Goal: Transaction & Acquisition: Book appointment/travel/reservation

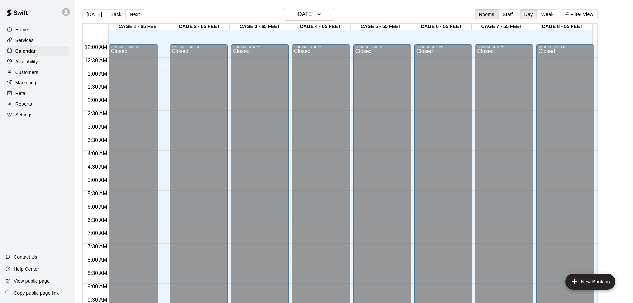
scroll to position [373, 0]
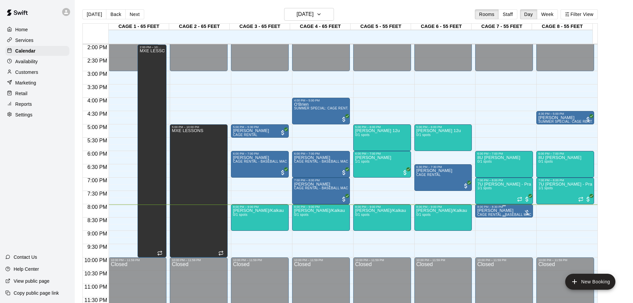
click at [498, 210] on p "[PERSON_NAME]" at bounding box center [504, 210] width 54 height 0
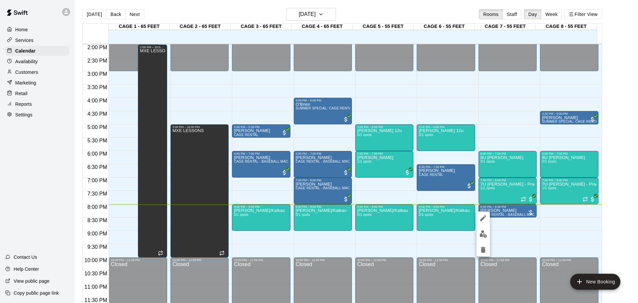
click at [478, 240] on div at bounding box center [483, 233] width 13 height 45
click at [484, 234] on img "edit" at bounding box center [484, 234] width 8 height 8
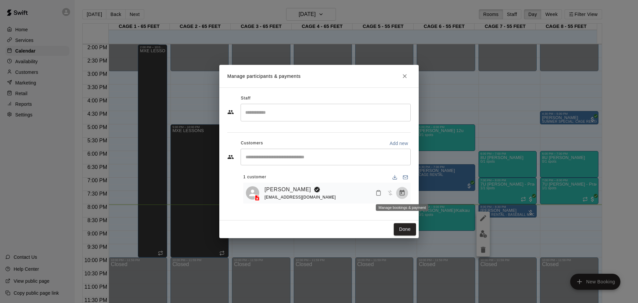
click at [402, 198] on button "Manage bookings & payment" at bounding box center [402, 193] width 12 height 12
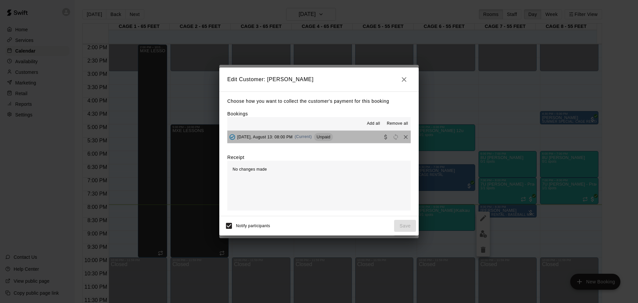
drag, startPoint x: 379, startPoint y: 138, endPoint x: 339, endPoint y: 109, distance: 48.7
click at [378, 137] on button "[DATE], August 13: 08:00 PM (Current) Unpaid" at bounding box center [319, 137] width 184 height 12
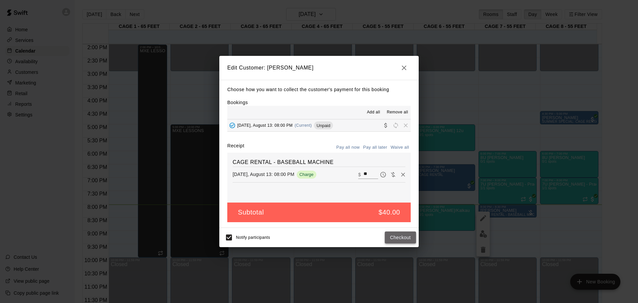
click at [400, 233] on button "Checkout" at bounding box center [400, 237] width 31 height 12
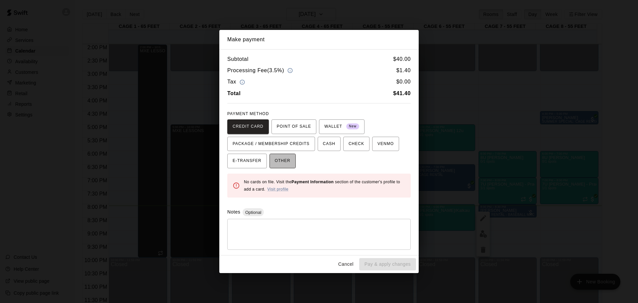
click at [291, 160] on button "OTHER" at bounding box center [283, 161] width 26 height 15
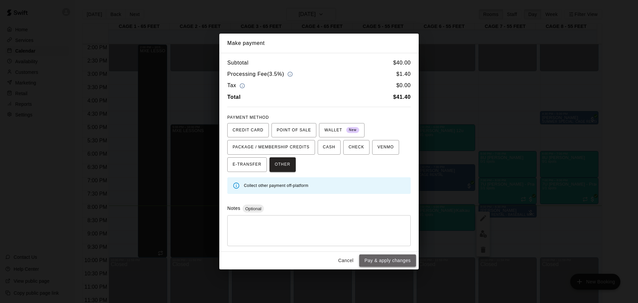
click at [372, 261] on button "Pay & apply changes" at bounding box center [387, 260] width 57 height 12
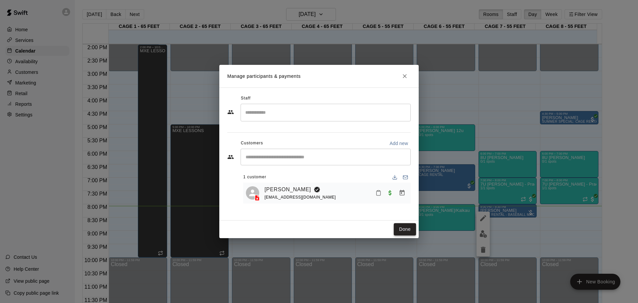
click at [408, 225] on button "Done" at bounding box center [405, 229] width 22 height 12
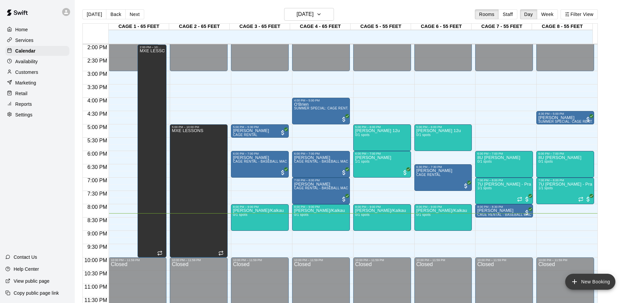
click at [585, 279] on button "New Booking" at bounding box center [591, 282] width 50 height 16
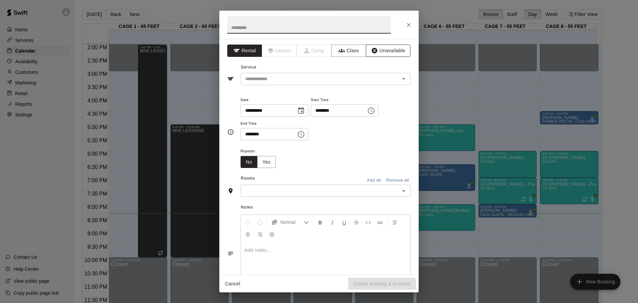
click at [373, 50] on button "Unavailable" at bounding box center [388, 51] width 45 height 12
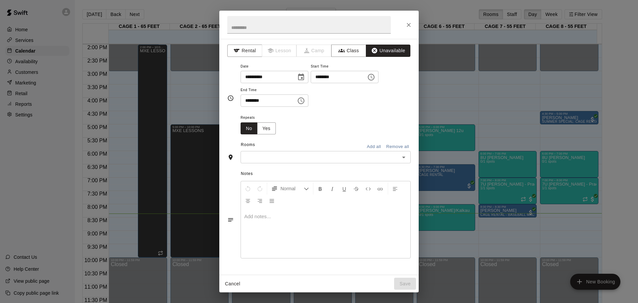
click at [289, 157] on input "text" at bounding box center [320, 157] width 155 height 8
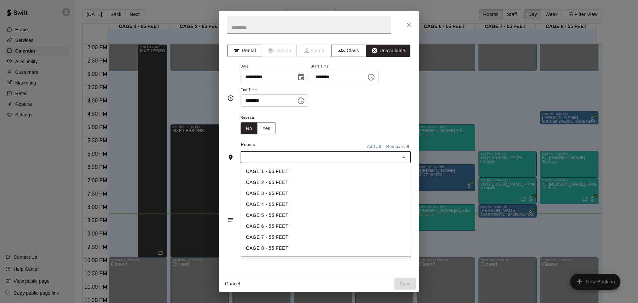
click at [263, 196] on li "CAGE 3 - 65 FEET" at bounding box center [326, 193] width 170 height 11
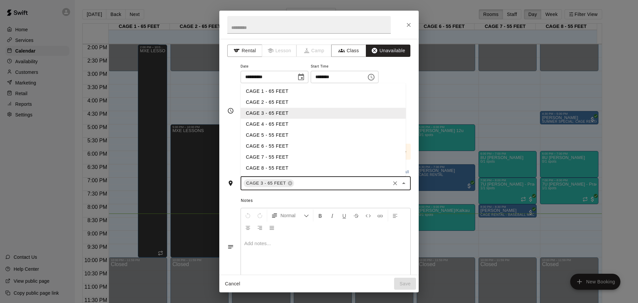
click at [305, 187] on input "text" at bounding box center [342, 183] width 94 height 8
type input "*"
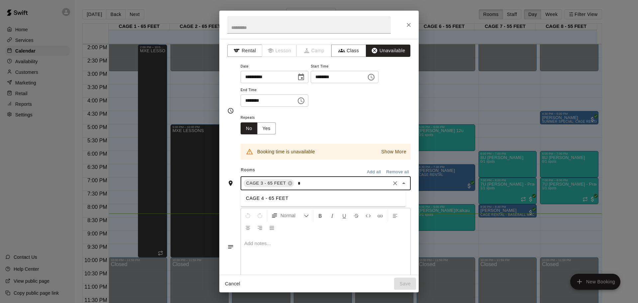
click at [271, 203] on li "CAGE 4 - 65 FEET" at bounding box center [323, 198] width 165 height 11
type input "*"
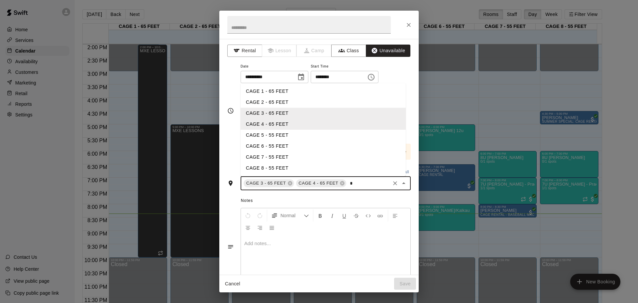
click at [277, 135] on li "CAGE 5 - 55 FEET" at bounding box center [323, 135] width 165 height 11
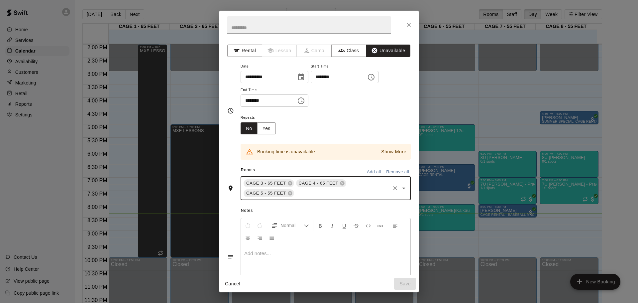
type input "*"
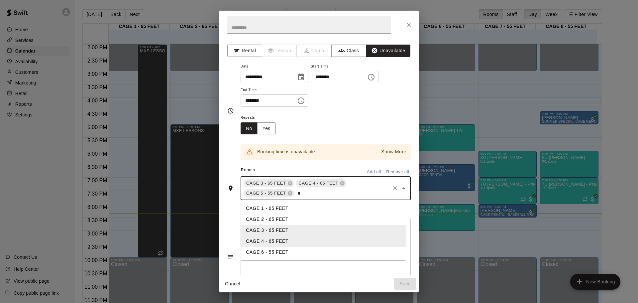
click at [259, 251] on li "CAGE 6 - 55 FEET" at bounding box center [323, 252] width 165 height 11
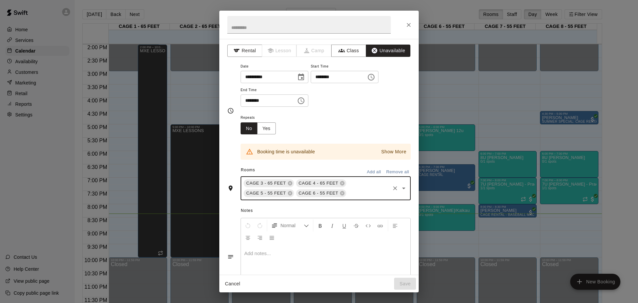
type input "*"
click at [280, 209] on li "CAGE 7 - 55 FEET" at bounding box center [323, 208] width 165 height 11
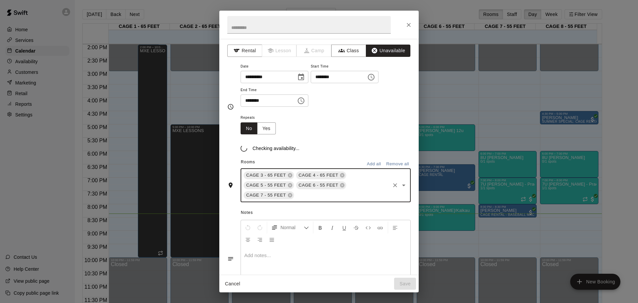
type input "*"
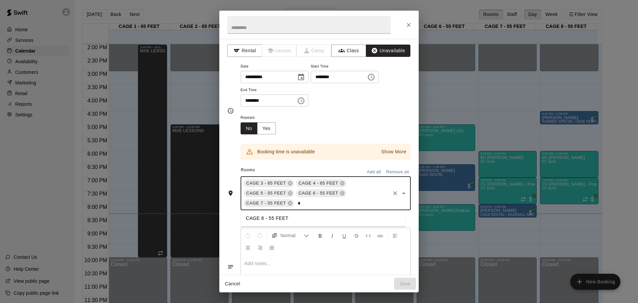
click at [286, 219] on li "CAGE 8 - 55 FEET" at bounding box center [323, 218] width 165 height 11
click at [381, 49] on button "Unavailable" at bounding box center [388, 51] width 45 height 12
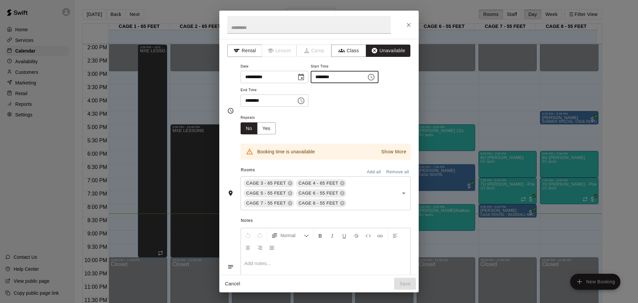
click at [328, 78] on input "********" at bounding box center [336, 77] width 51 height 12
type input "********"
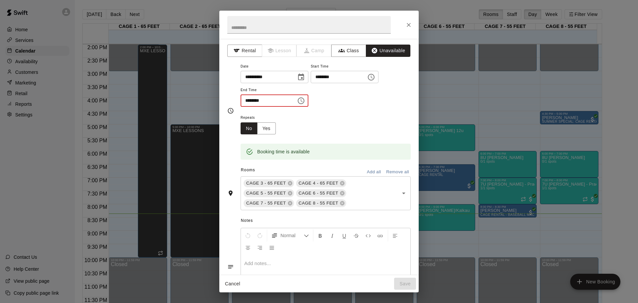
click at [249, 106] on input "********" at bounding box center [266, 100] width 51 height 12
type input "********"
click at [399, 283] on button "Save" at bounding box center [405, 284] width 22 height 12
